Goal: Transaction & Acquisition: Purchase product/service

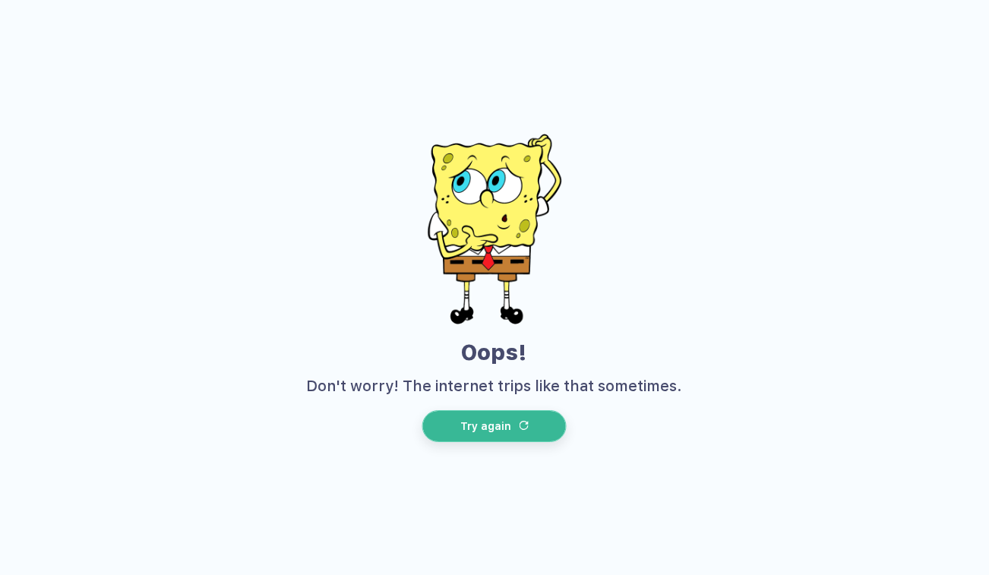
click at [490, 426] on span "Try again" at bounding box center [485, 426] width 51 height 12
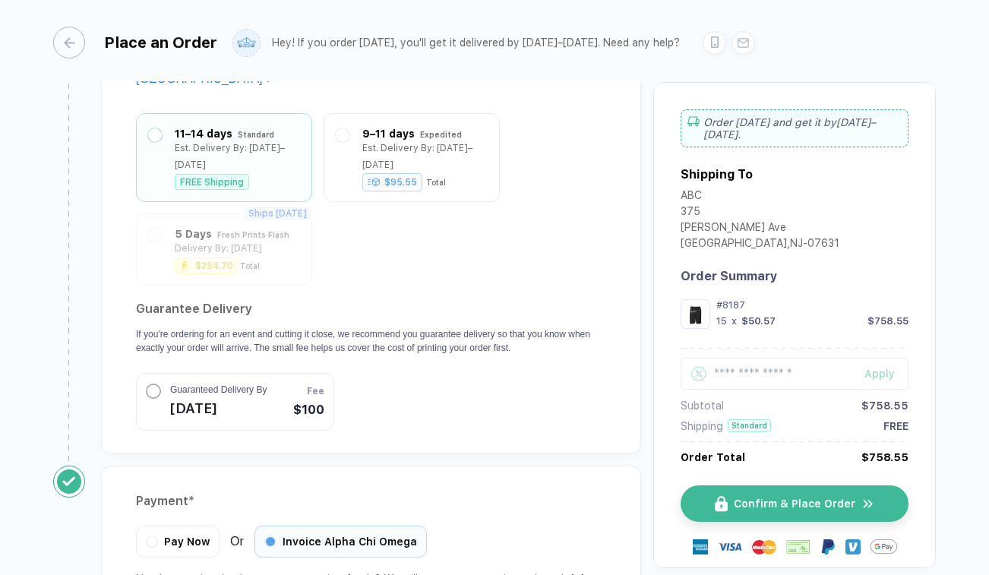
scroll to position [1707, 0]
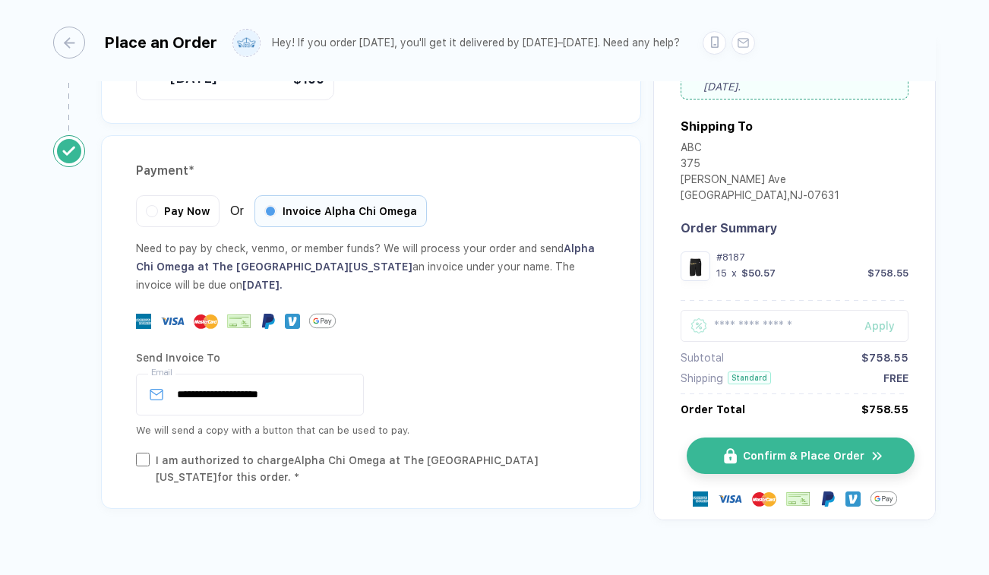
click at [769, 450] on span "Confirm & Place Order" at bounding box center [804, 456] width 122 height 12
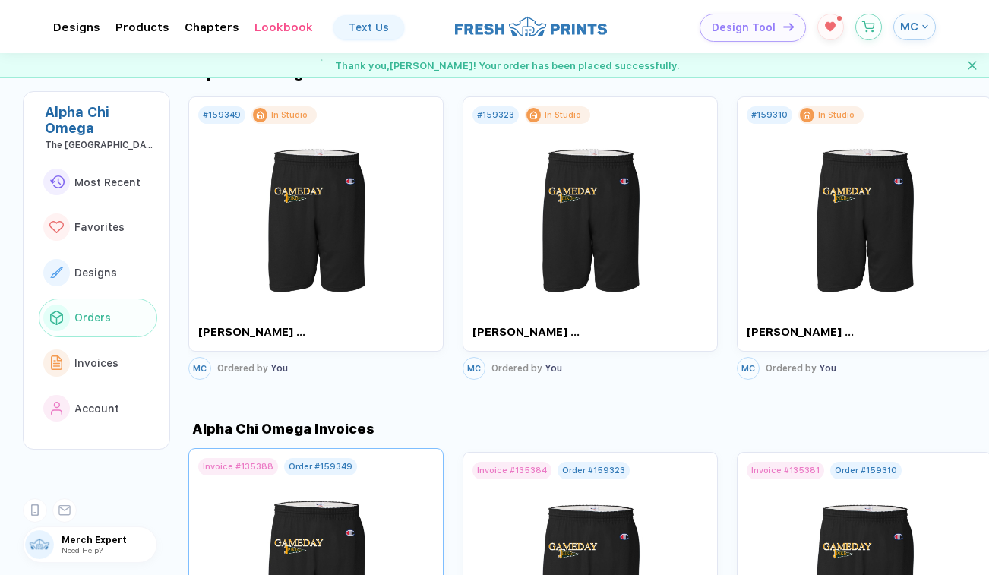
scroll to position [1254, 0]
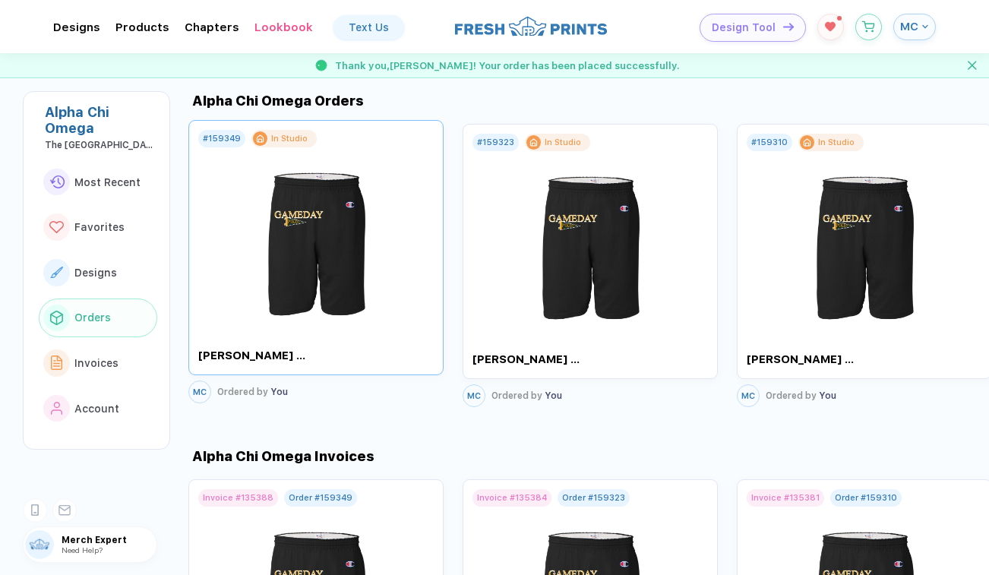
click at [223, 134] on div "# 159349" at bounding box center [222, 139] width 38 height 10
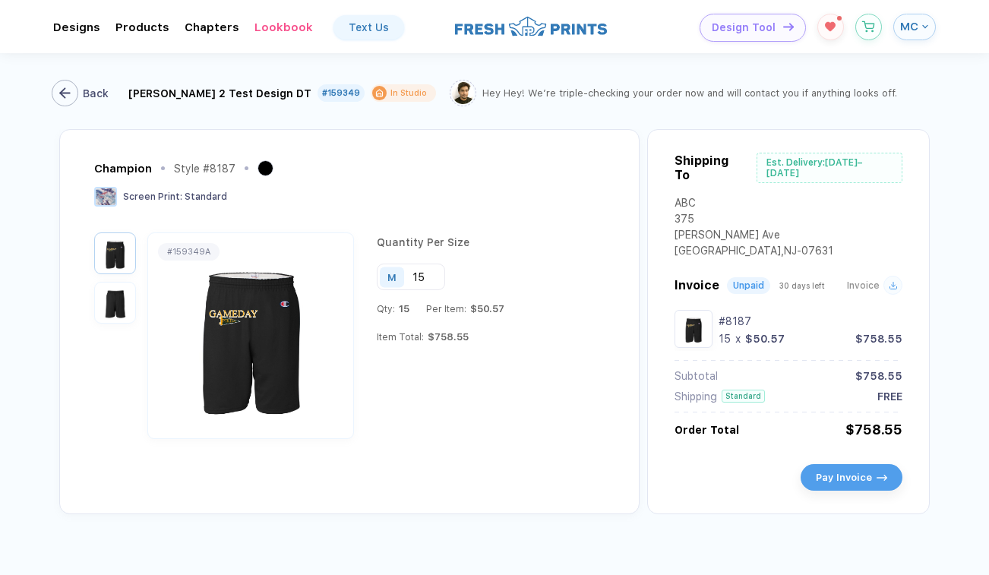
click at [77, 91] on div "button" at bounding box center [65, 93] width 27 height 27
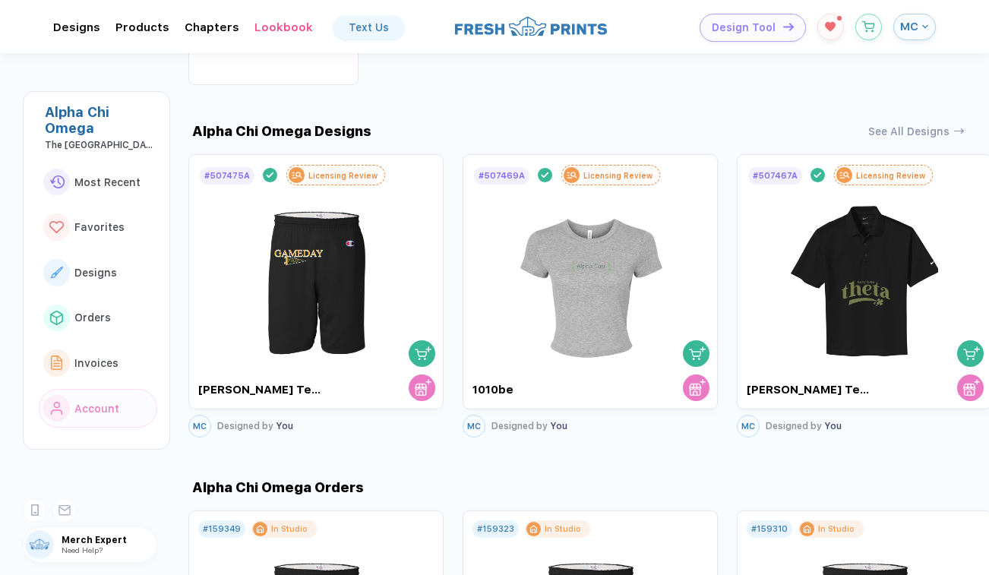
scroll to position [888, 0]
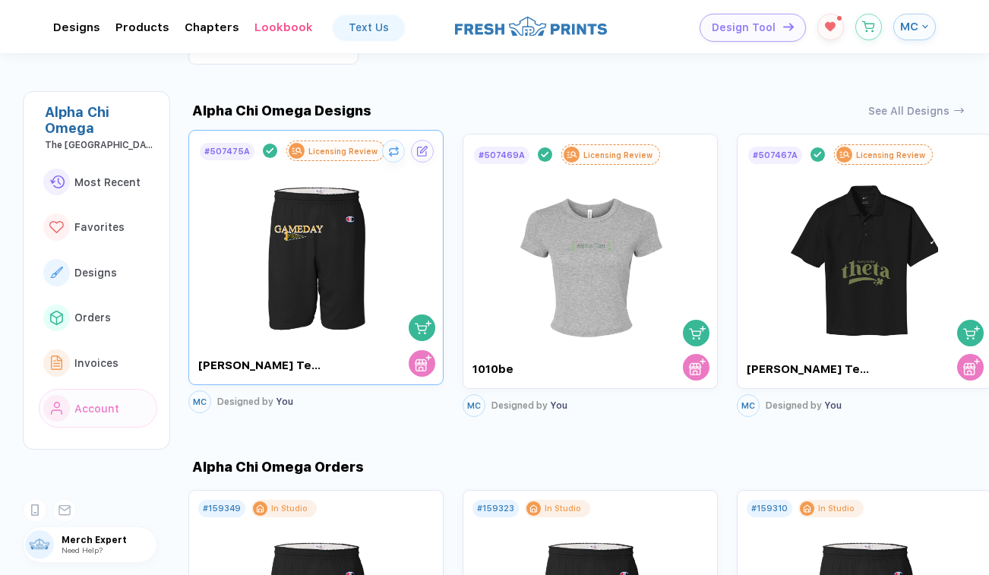
click at [418, 327] on img "button" at bounding box center [423, 327] width 17 height 17
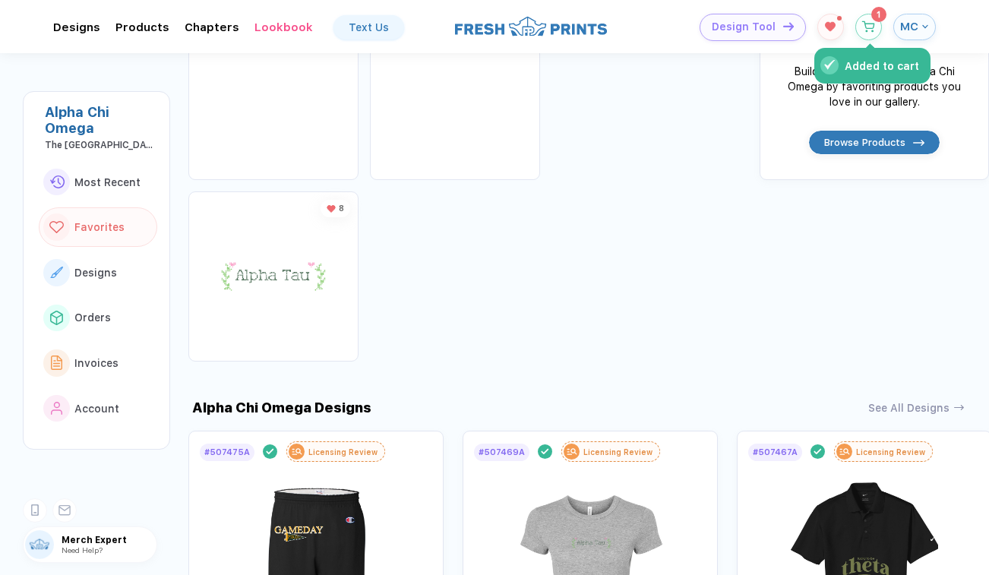
scroll to position [571, 0]
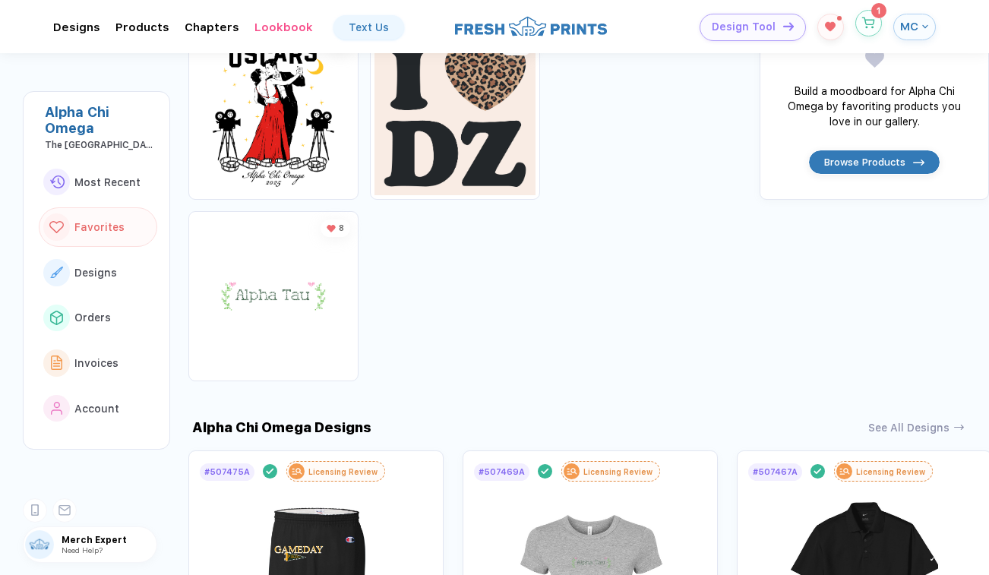
click at [876, 20] on button "button" at bounding box center [868, 23] width 27 height 27
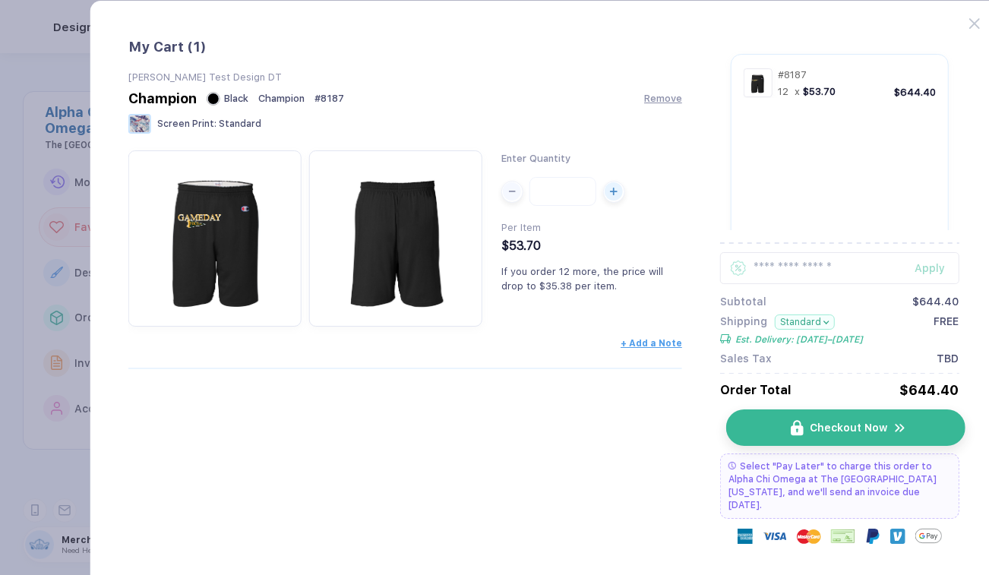
click at [801, 419] on button "Checkout Now" at bounding box center [845, 427] width 239 height 36
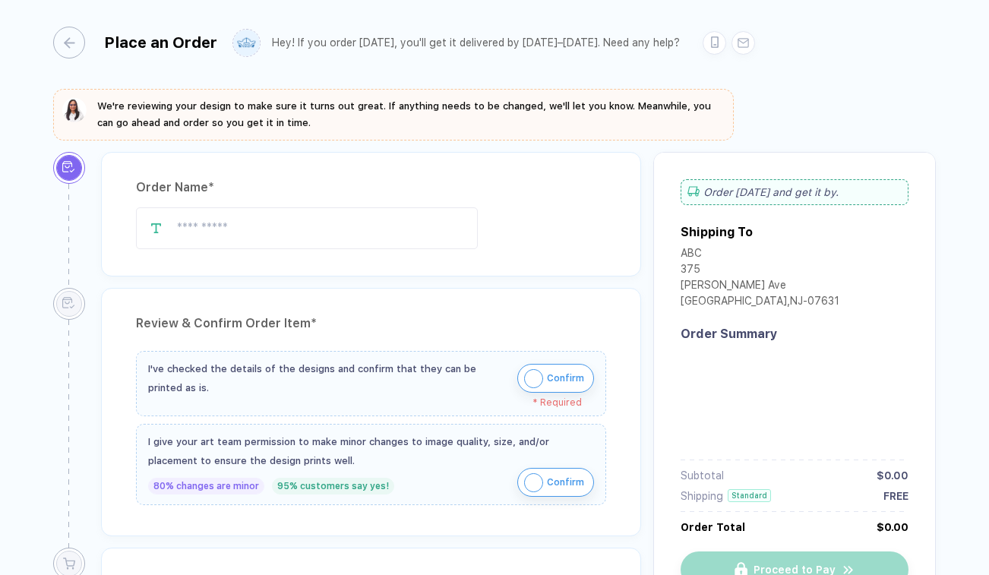
type input "**********"
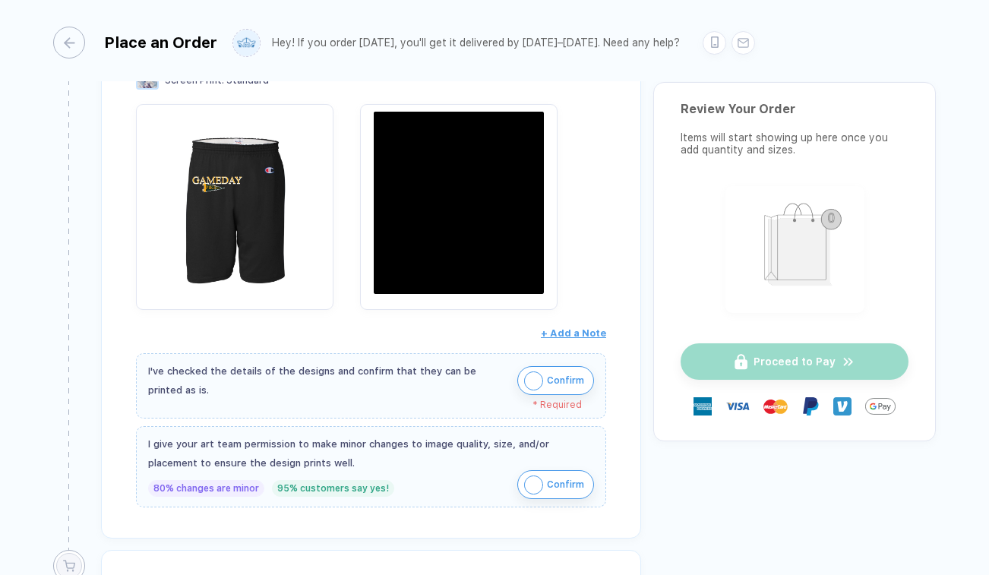
scroll to position [311, 0]
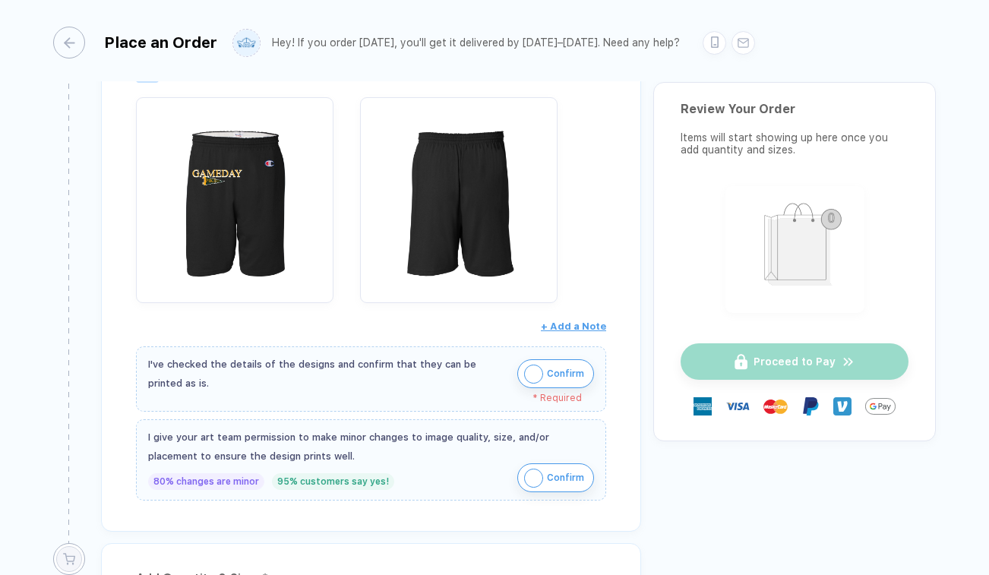
click at [555, 379] on span "Confirm" at bounding box center [565, 374] width 37 height 24
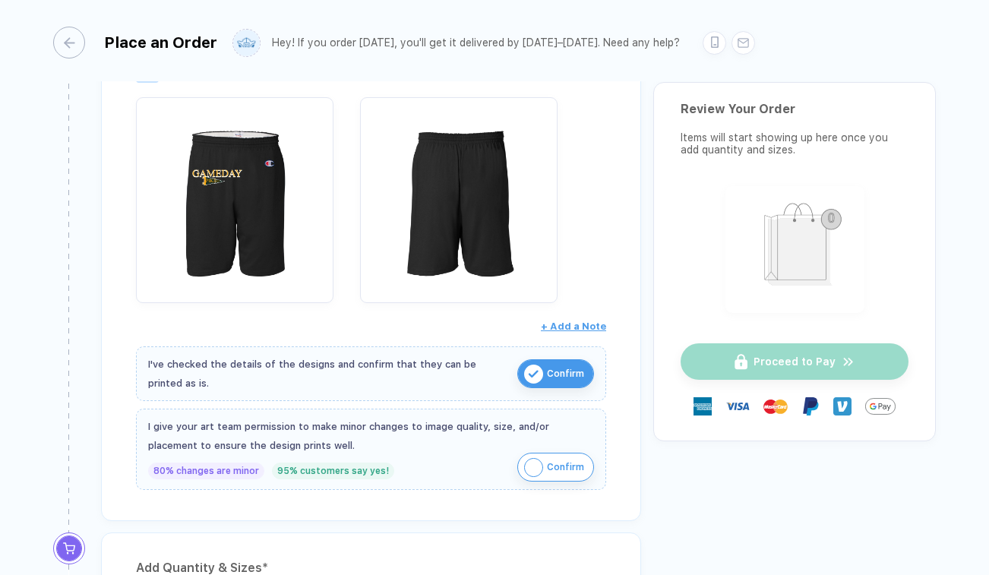
click at [558, 461] on span "Confirm" at bounding box center [565, 467] width 37 height 24
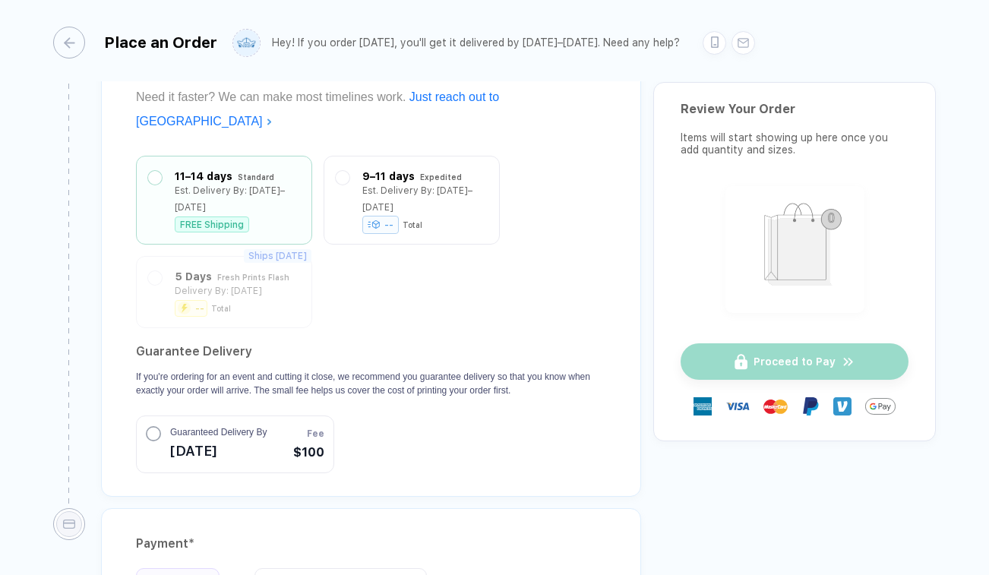
scroll to position [1335, 0]
click at [182, 436] on span "[DATE]" at bounding box center [218, 448] width 96 height 24
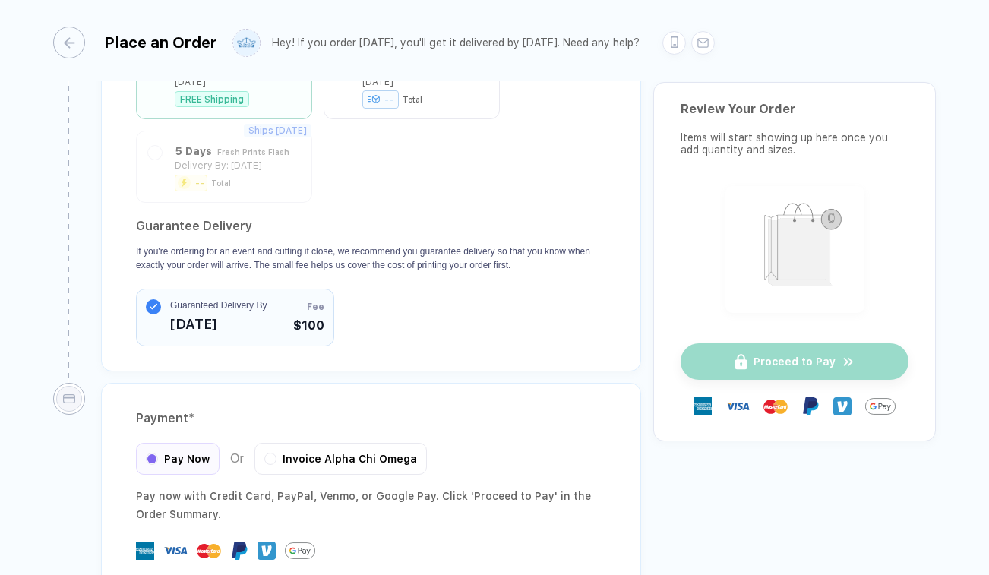
scroll to position [1540, 0]
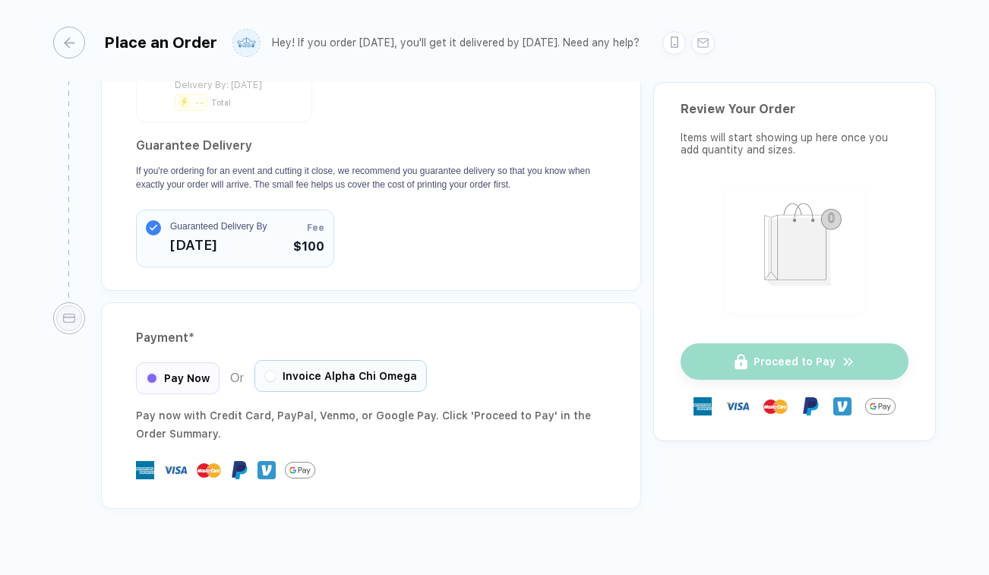
click at [267, 371] on button "button" at bounding box center [270, 375] width 9 height 9
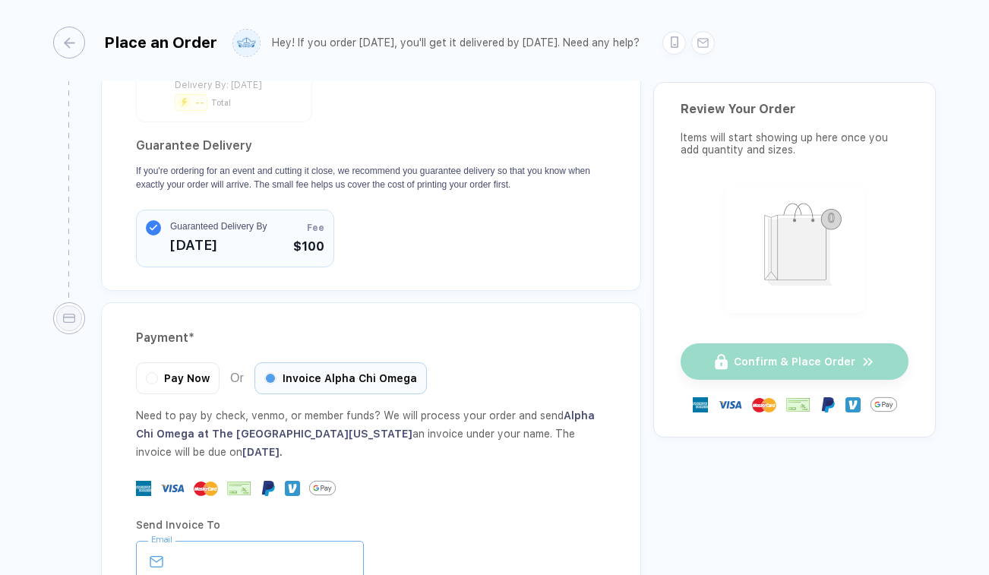
click at [254, 541] on input "email" at bounding box center [250, 562] width 228 height 42
type input "**********"
type input "**"
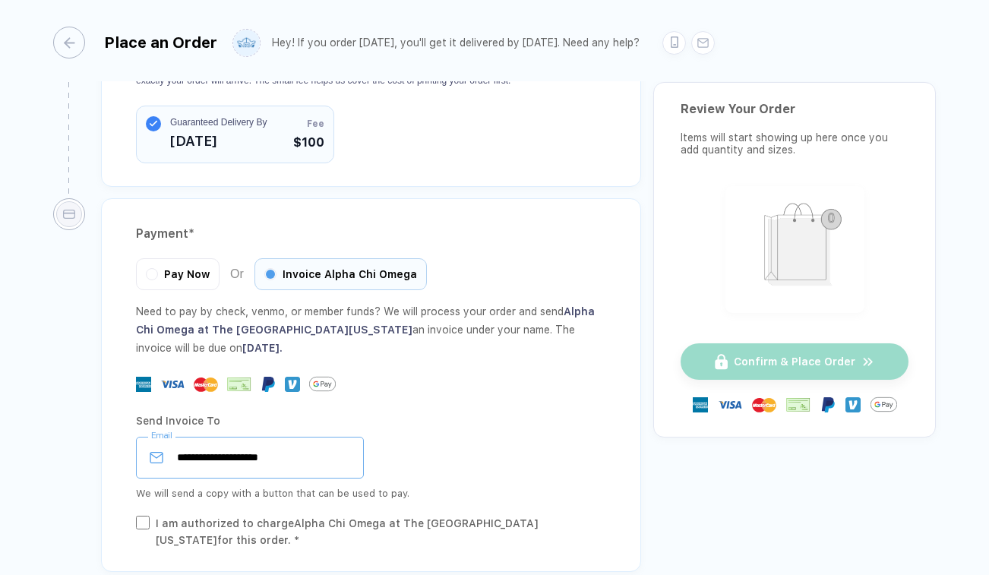
scroll to position [1707, 0]
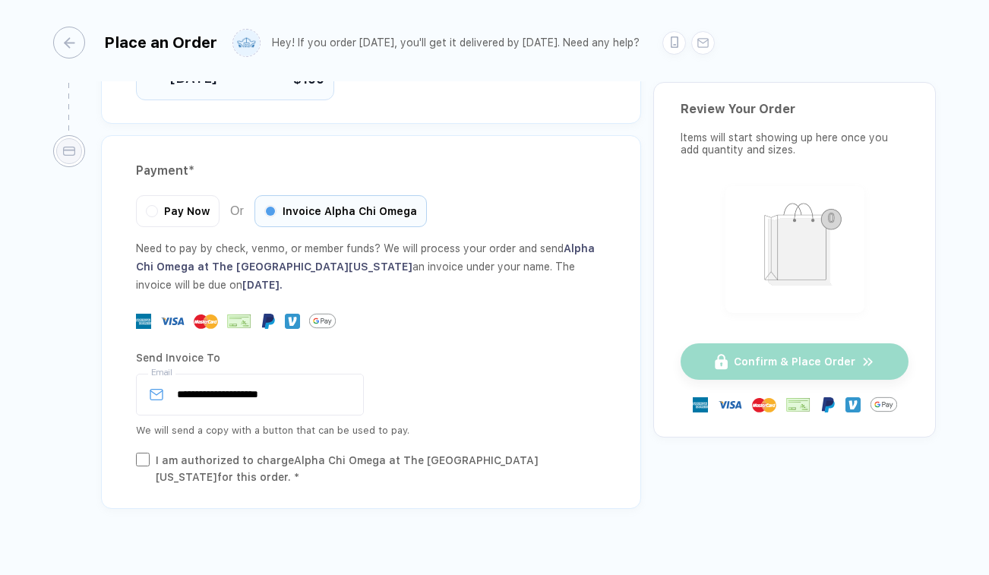
click at [149, 423] on div "**********" at bounding box center [371, 414] width 470 height 144
click at [291, 377] on input "**********" at bounding box center [250, 395] width 228 height 42
type input "**********"
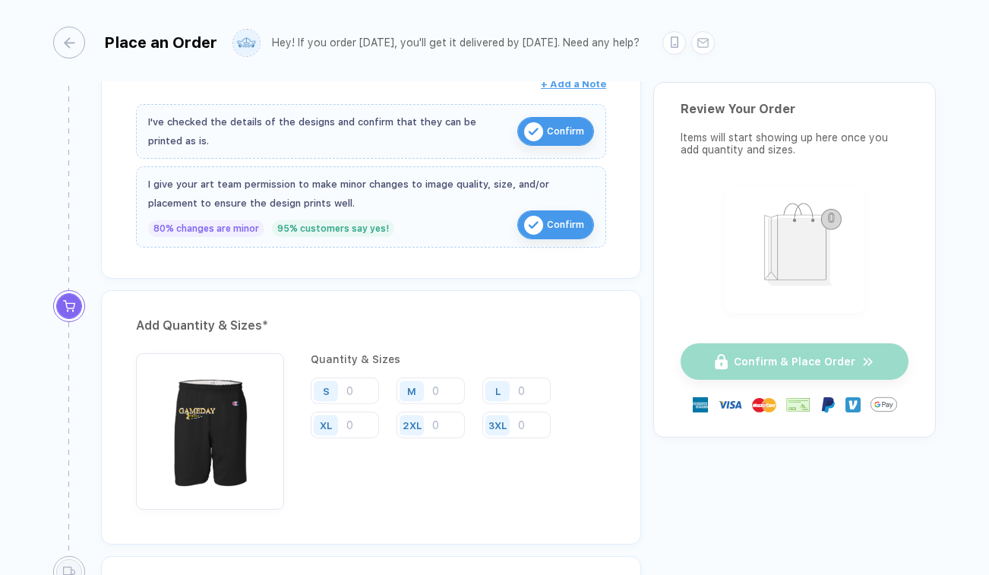
scroll to position [526, 0]
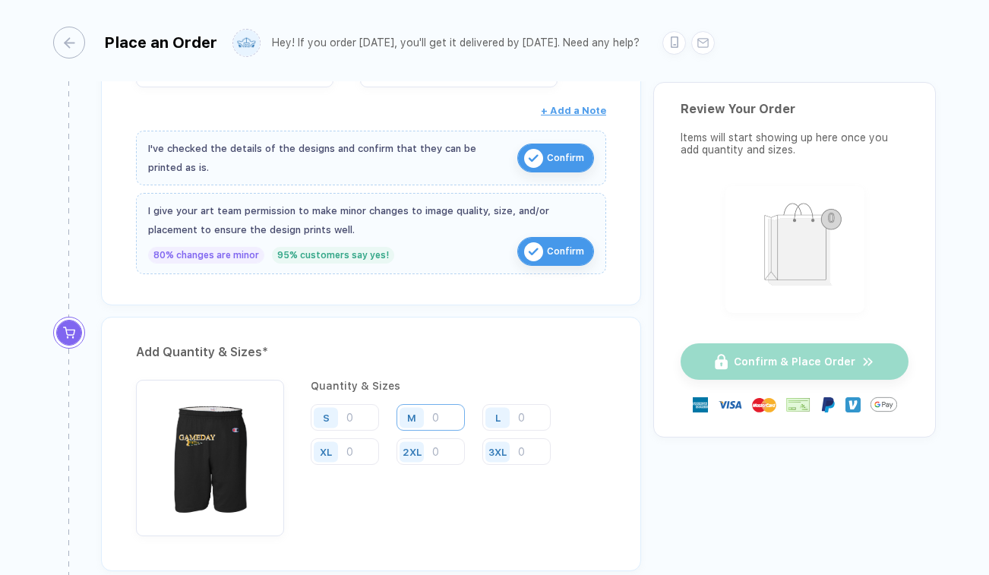
click at [441, 413] on input "number" at bounding box center [431, 417] width 68 height 27
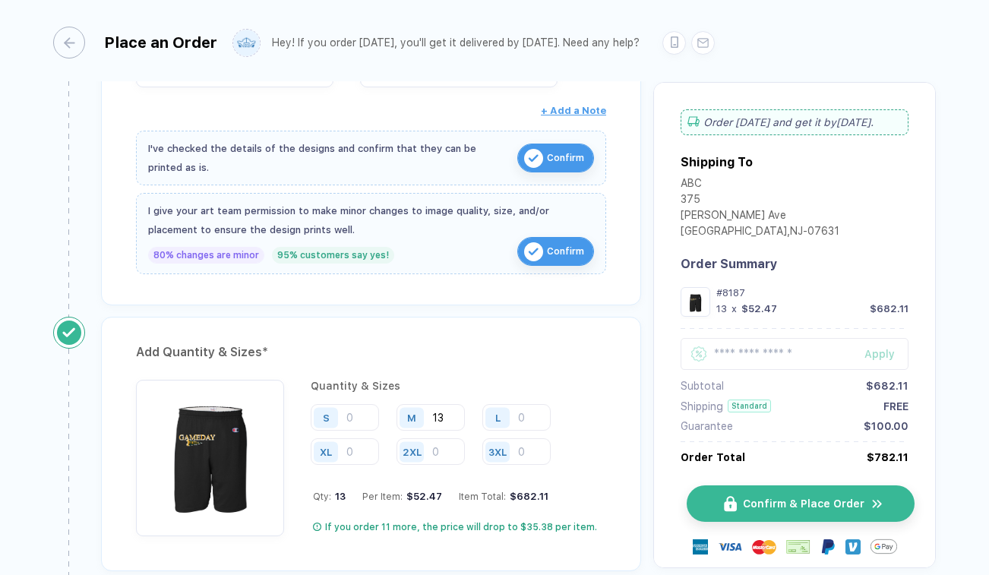
type input "13"
click at [761, 505] on span "Confirm & Place Order" at bounding box center [804, 504] width 122 height 12
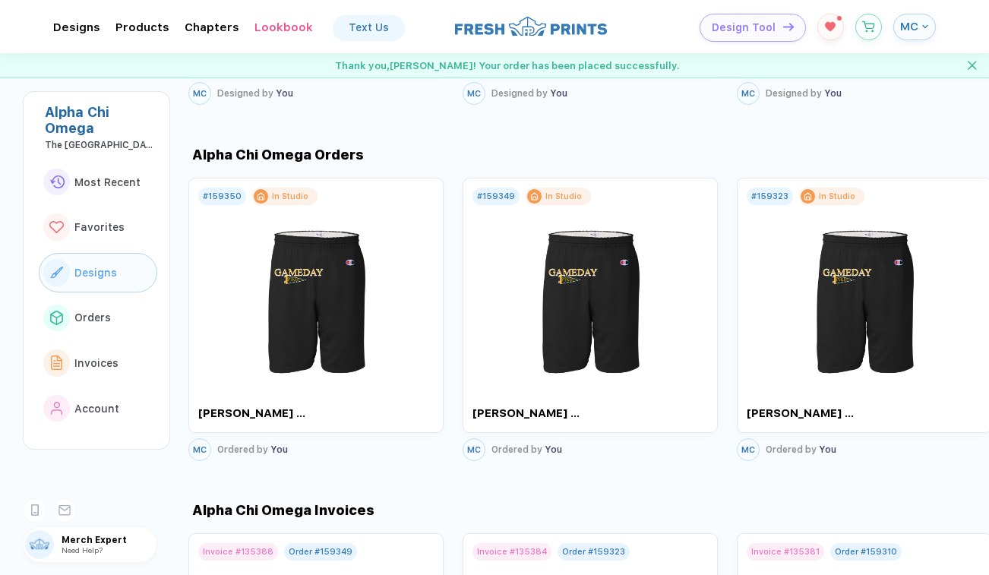
scroll to position [1206, 0]
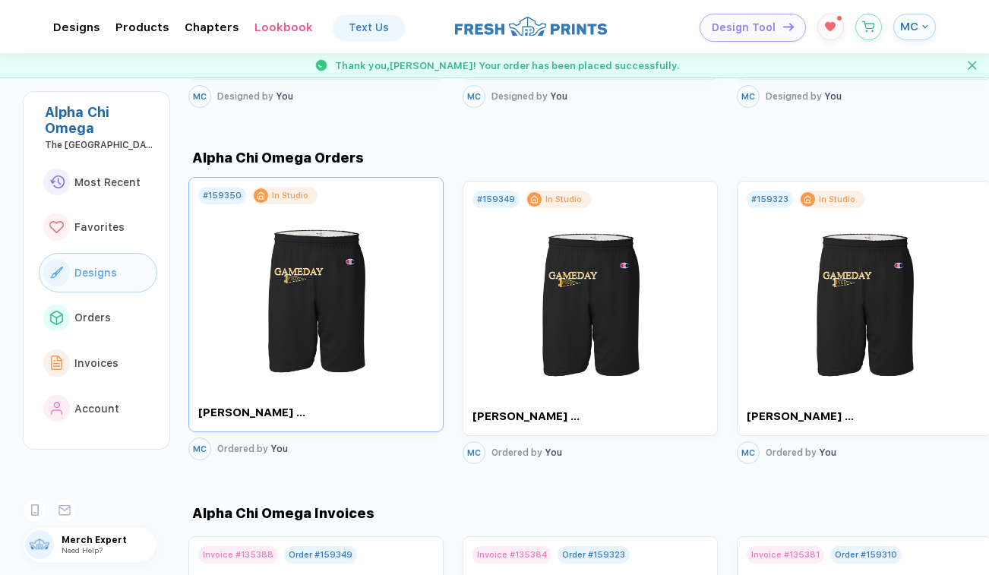
click at [220, 197] on div "# 159350" at bounding box center [222, 196] width 39 height 10
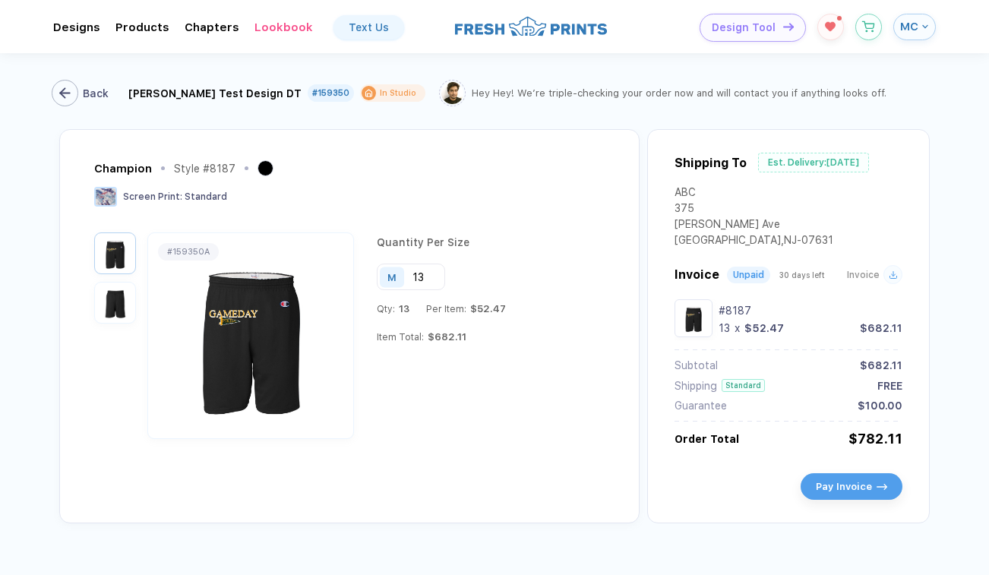
click at [79, 92] on button "Back" at bounding box center [84, 93] width 58 height 27
